Goal: Check status

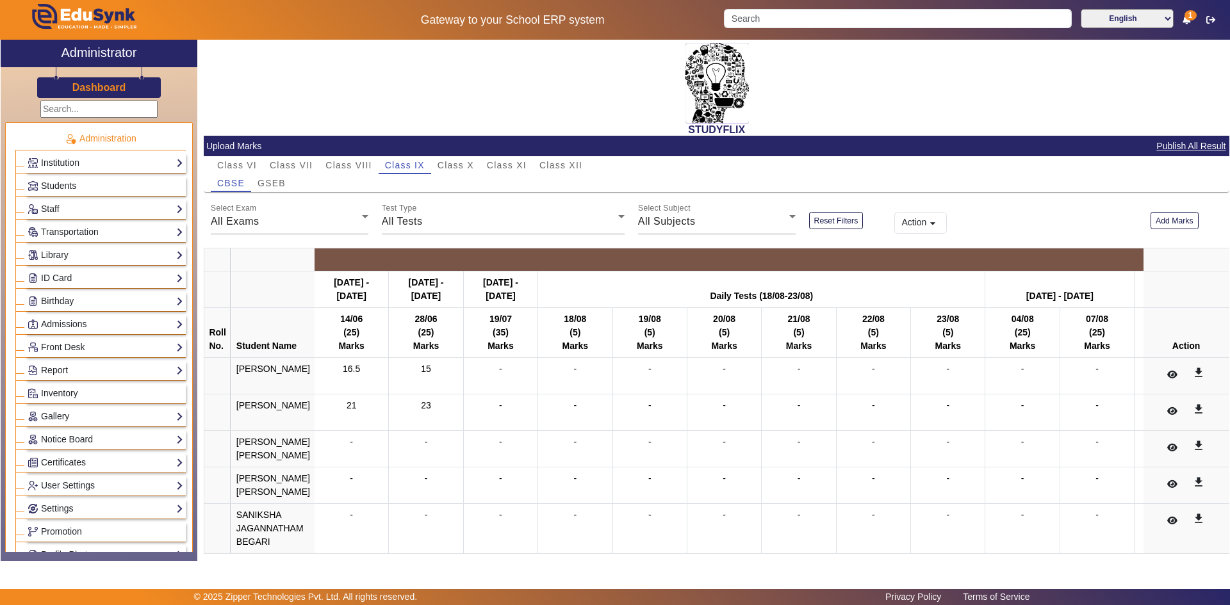
scroll to position [466, 0]
